Goal: Task Accomplishment & Management: Use online tool/utility

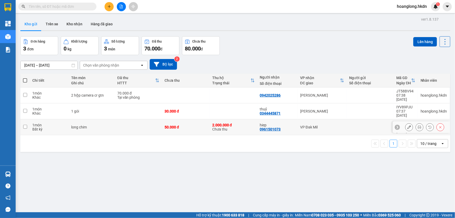
click at [356, 121] on td at bounding box center [370, 127] width 47 height 16
checkbox input "true"
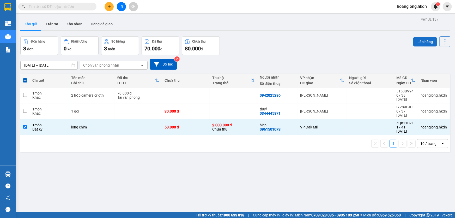
click at [420, 41] on button "Lên hàng" at bounding box center [426, 41] width 24 height 9
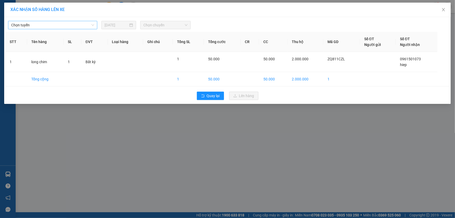
click at [59, 25] on span "Chọn tuyến" at bounding box center [52, 25] width 83 height 8
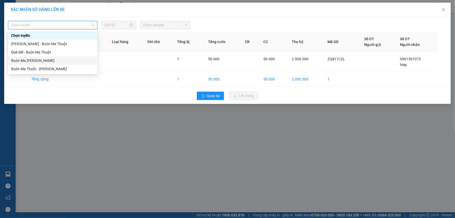
click at [51, 59] on div "Buôn Ma Thuột - Đak Mil" at bounding box center [52, 61] width 83 height 6
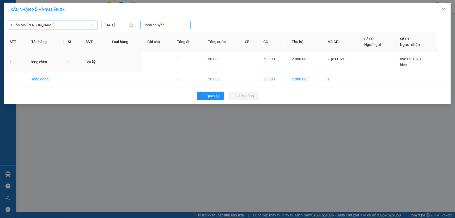
click at [149, 23] on span "Chọn chuyến" at bounding box center [166, 25] width 44 height 8
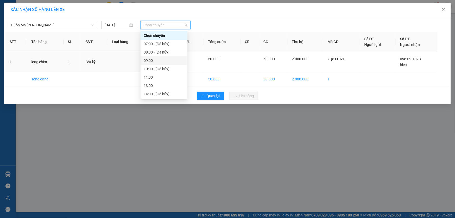
click at [155, 59] on div "09:00" at bounding box center [164, 61] width 41 height 6
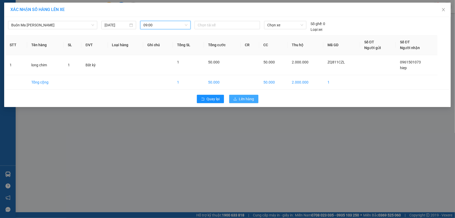
click at [246, 101] on span "Lên hàng" at bounding box center [246, 99] width 15 height 6
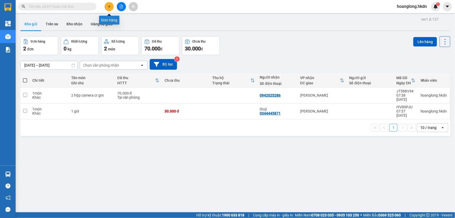
click at [111, 8] on button at bounding box center [109, 6] width 9 height 9
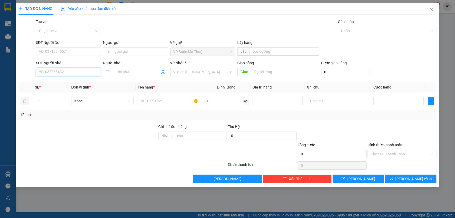
click at [73, 75] on input "SĐT Người Nhận" at bounding box center [68, 72] width 65 height 8
type input "0763653979"
click at [182, 74] on input "search" at bounding box center [201, 72] width 55 height 8
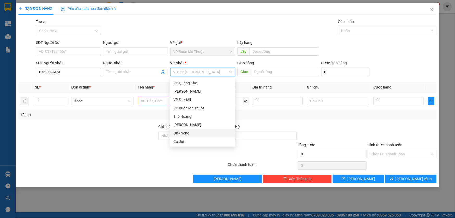
click at [185, 132] on div "Đắk Song" at bounding box center [203, 133] width 59 height 6
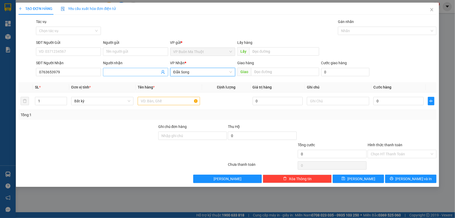
click at [139, 74] on input "Người nhận" at bounding box center [133, 72] width 54 height 6
type input "d"
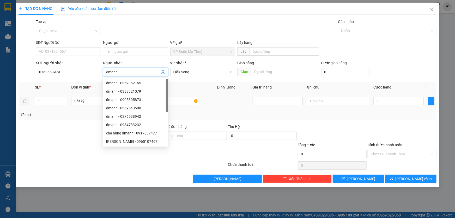
type input "đmạnh"
click at [178, 100] on input "text" at bounding box center [169, 101] width 62 height 8
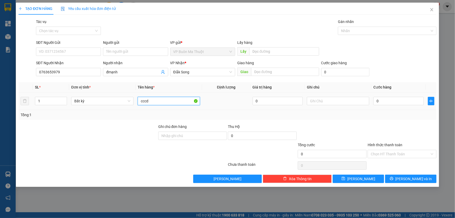
type input "cccd"
click at [385, 106] on div "0" at bounding box center [399, 101] width 50 height 10
click at [384, 104] on input "0" at bounding box center [399, 101] width 50 height 8
type input "3"
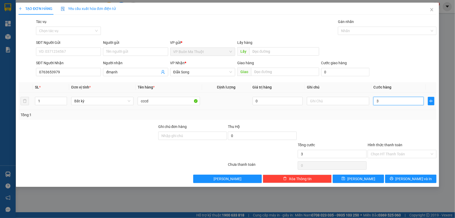
type input "3"
type input "30"
type input "300"
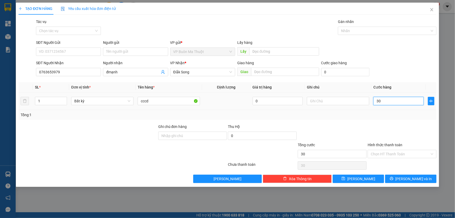
type input "300"
type input "3.000"
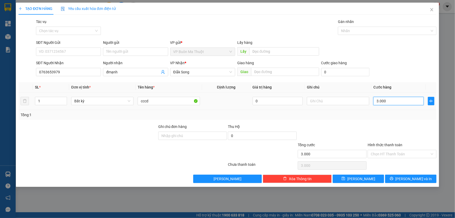
type input "30.000"
click at [358, 177] on button "Lưu" at bounding box center [358, 179] width 51 height 8
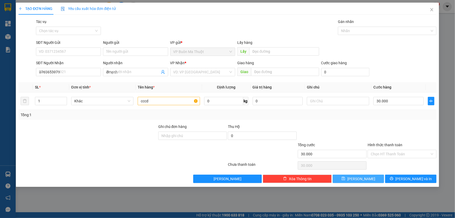
type input "0"
click at [87, 73] on input "SĐT Người Nhận" at bounding box center [68, 72] width 65 height 8
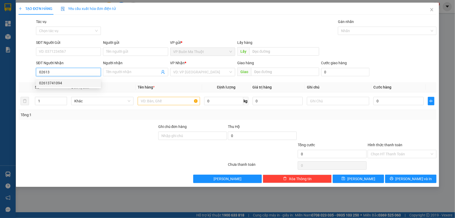
click at [75, 82] on div "02613741094" at bounding box center [68, 83] width 59 height 6
type input "02613741094"
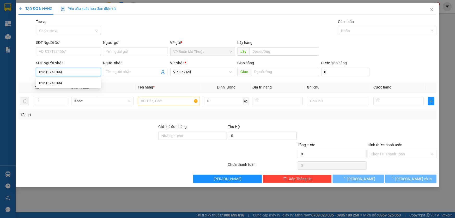
type input "30.000"
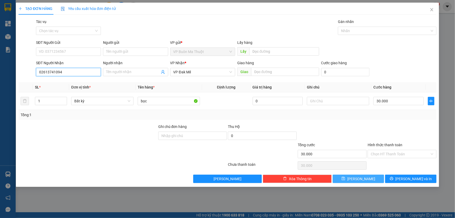
type input "02613741094"
click at [360, 180] on span "Lưu" at bounding box center [362, 179] width 28 height 6
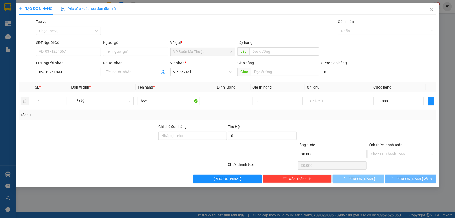
type input "0"
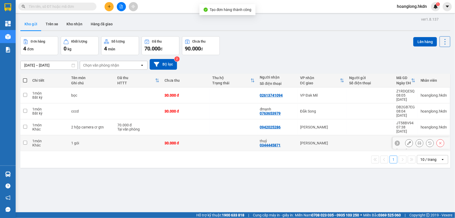
drag, startPoint x: 226, startPoint y: 128, endPoint x: 225, endPoint y: 114, distance: 14.6
click at [226, 135] on td at bounding box center [234, 143] width 48 height 16
checkbox input "true"
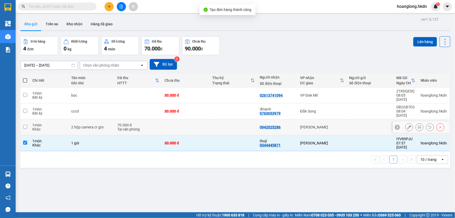
click at [225, 119] on td at bounding box center [234, 127] width 48 height 16
checkbox input "true"
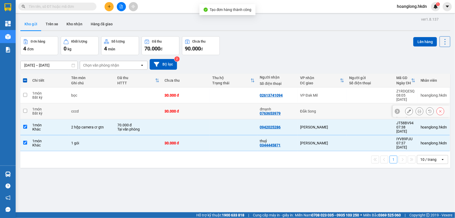
drag, startPoint x: 228, startPoint y: 108, endPoint x: 236, endPoint y: 100, distance: 11.6
click at [228, 108] on td at bounding box center [234, 111] width 48 height 16
checkbox input "true"
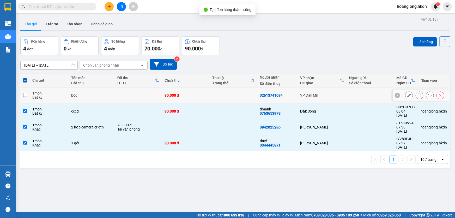
click at [237, 99] on td at bounding box center [234, 95] width 48 height 16
checkbox input "true"
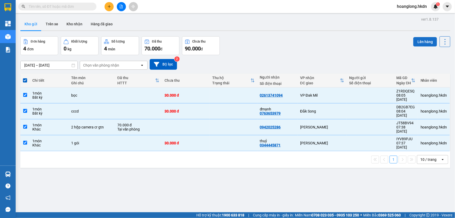
click at [419, 43] on button "Lên hàng" at bounding box center [426, 41] width 24 height 9
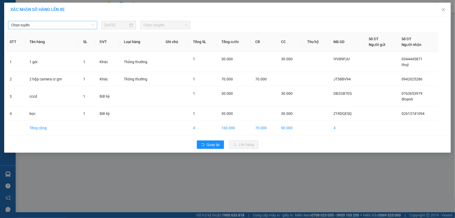
click at [83, 26] on span "Chọn tuyến" at bounding box center [52, 25] width 83 height 8
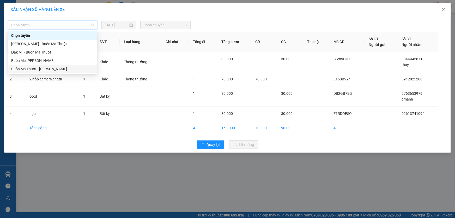
click at [57, 68] on div "Buôn Ma Thuột - Gia Nghĩa" at bounding box center [52, 69] width 83 height 6
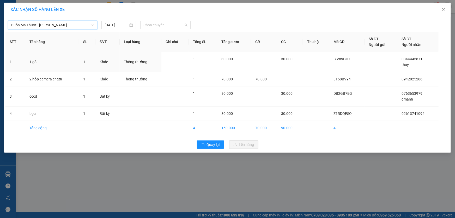
drag, startPoint x: 155, startPoint y: 23, endPoint x: 159, endPoint y: 36, distance: 13.9
click at [156, 23] on span "Chọn chuyến" at bounding box center [166, 25] width 44 height 8
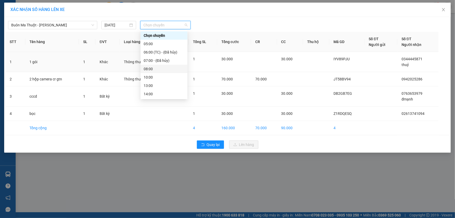
click at [152, 70] on div "08:00" at bounding box center [164, 69] width 41 height 6
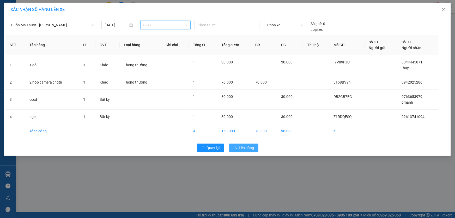
click at [245, 147] on span "Lên hàng" at bounding box center [246, 148] width 15 height 6
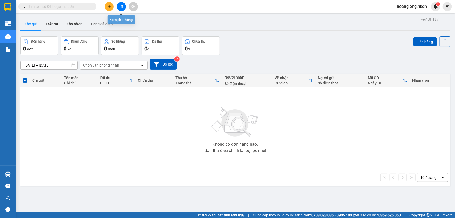
click at [121, 7] on icon "file-add" at bounding box center [122, 7] width 4 height 4
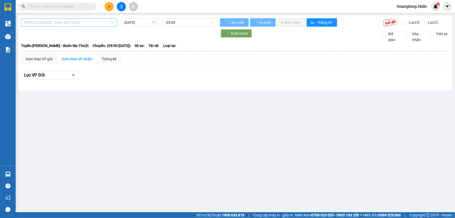
click at [85, 21] on span "Gia Nghĩa - Buôn Ma Thuột" at bounding box center [69, 23] width 90 height 8
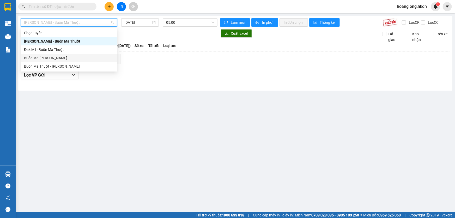
click at [64, 58] on div "Buôn Ma Thuột - Đak Mil" at bounding box center [69, 58] width 90 height 6
type input "13/08/2025"
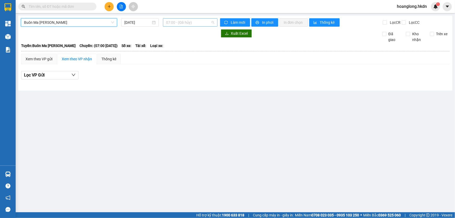
click at [170, 24] on span "07:00 - (Đã hủy)" at bounding box center [190, 23] width 48 height 8
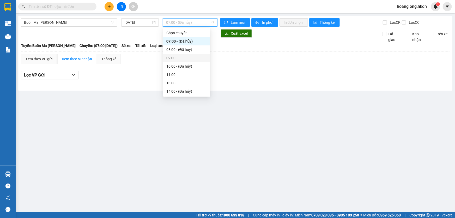
click at [180, 60] on div "09:00" at bounding box center [187, 58] width 41 height 6
